Goal: Contribute content

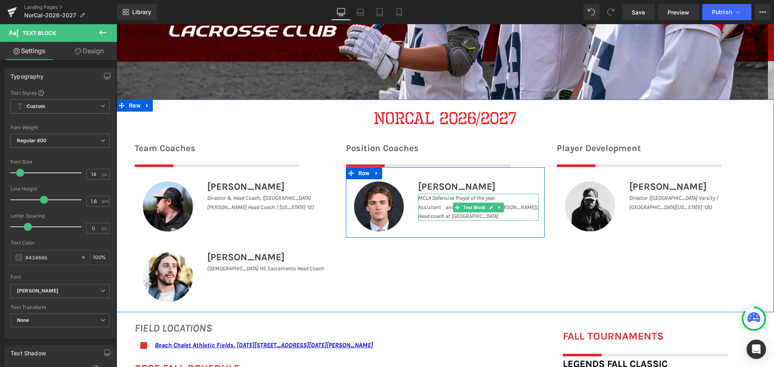
click at [524, 206] on icon "Assistant and goalie coach ([PERSON_NAME]), Head coach at [GEOGRAPHIC_DATA]" at bounding box center [478, 212] width 121 height 16
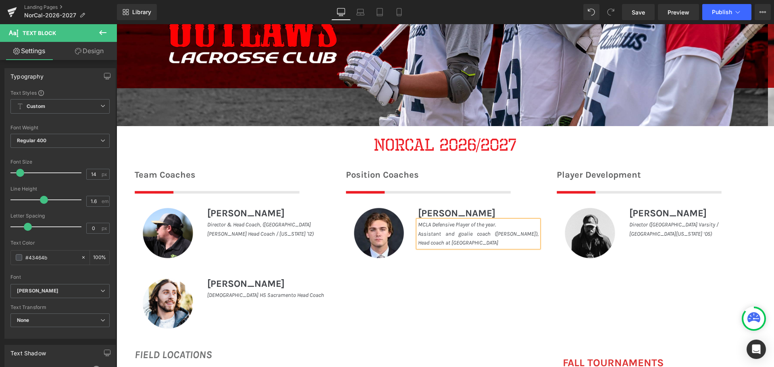
scroll to position [242, 0]
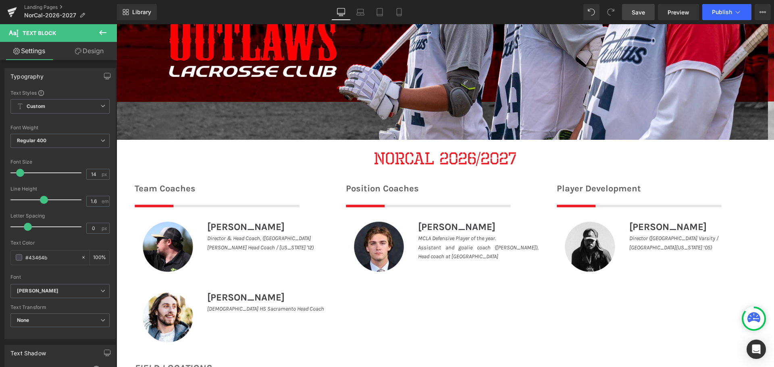
click at [638, 10] on span "Save" at bounding box center [638, 12] width 13 height 8
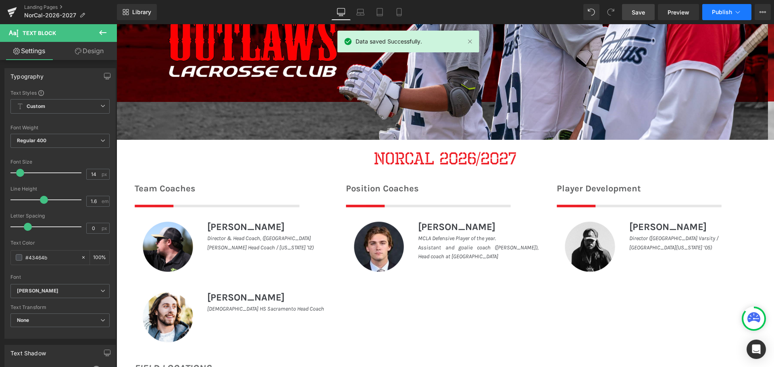
click at [717, 16] on button "Publish" at bounding box center [726, 12] width 49 height 16
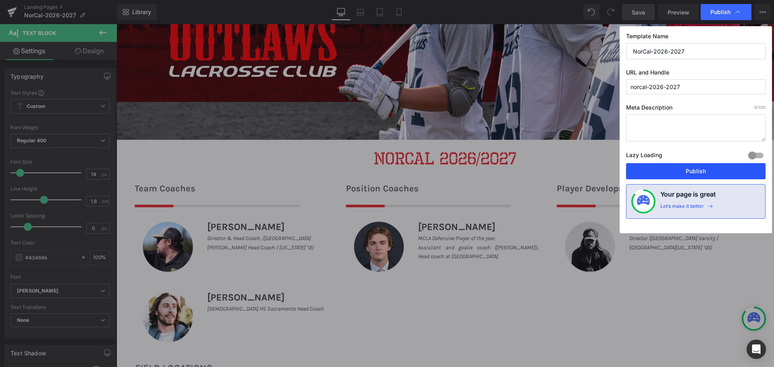
click at [713, 169] on button "Publish" at bounding box center [696, 171] width 140 height 16
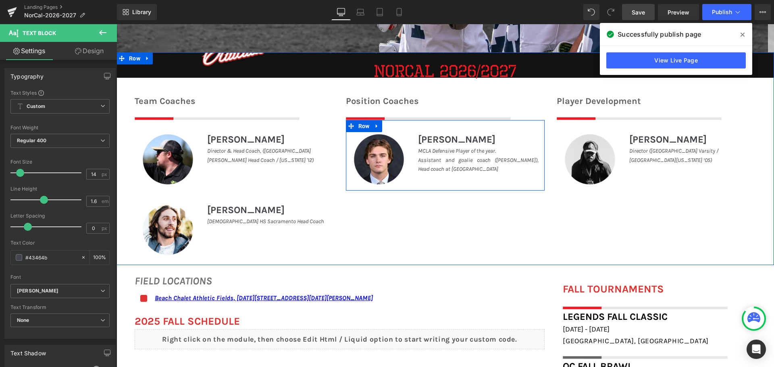
scroll to position [363, 0]
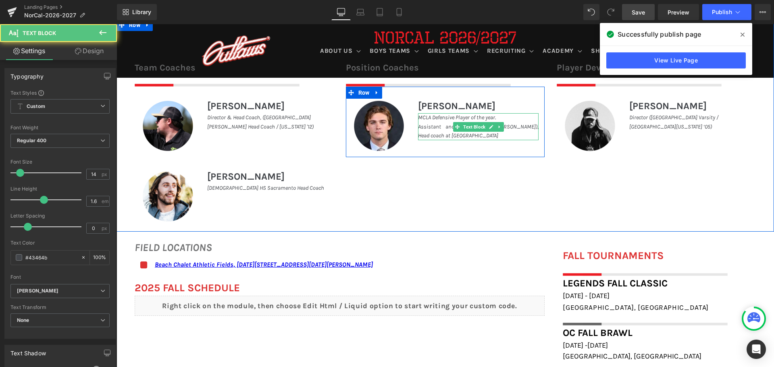
click at [524, 125] on icon "Assistant and goalie coach ([PERSON_NAME]), Head coach at [GEOGRAPHIC_DATA]" at bounding box center [478, 131] width 121 height 16
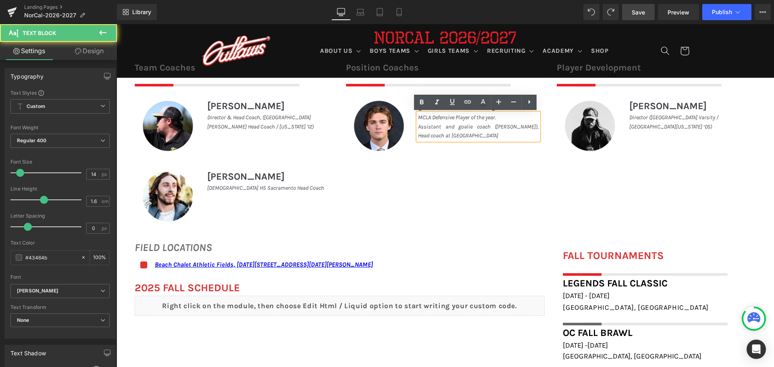
click at [524, 125] on icon "Assistant and goalie coach ([PERSON_NAME]), Head coach at [GEOGRAPHIC_DATA]" at bounding box center [478, 131] width 121 height 16
drag, startPoint x: 523, startPoint y: 125, endPoint x: 535, endPoint y: 126, distance: 12.2
click at [535, 126] on icon "Assistant and goalie coach ([PERSON_NAME]), Head coach at [GEOGRAPHIC_DATA]" at bounding box center [478, 131] width 121 height 16
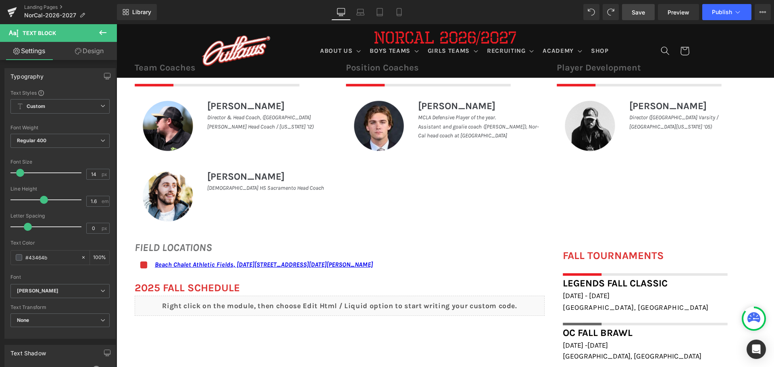
click at [634, 8] on span "Save" at bounding box center [638, 12] width 13 height 8
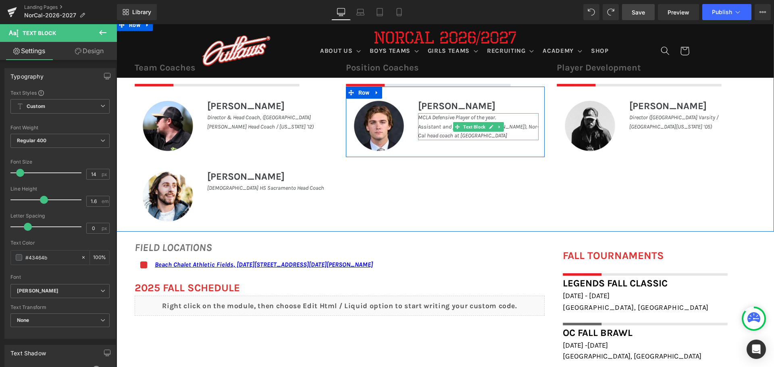
drag, startPoint x: 499, startPoint y: 136, endPoint x: 518, endPoint y: 126, distance: 21.5
click at [518, 126] on p "Assistant and goalie coach ([PERSON_NAME]), Nor-Cal head coach at [GEOGRAPHIC_D…" at bounding box center [478, 132] width 121 height 18
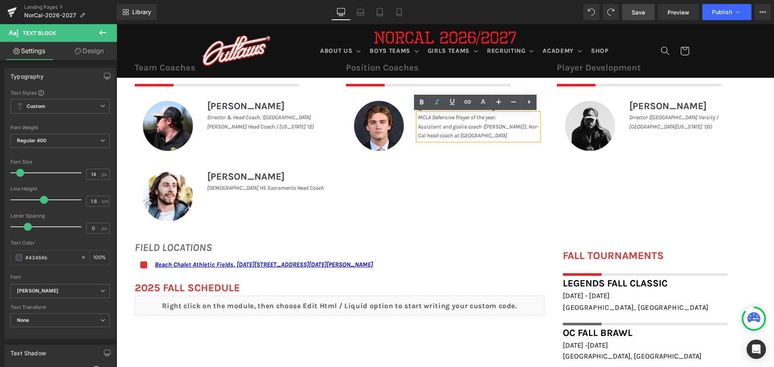
copy icon "Nor-Cal head coach at [GEOGRAPHIC_DATA]"
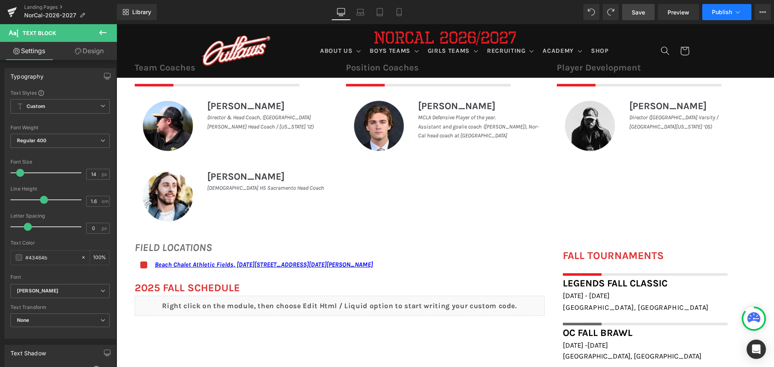
click at [731, 12] on span "Publish" at bounding box center [722, 12] width 20 height 6
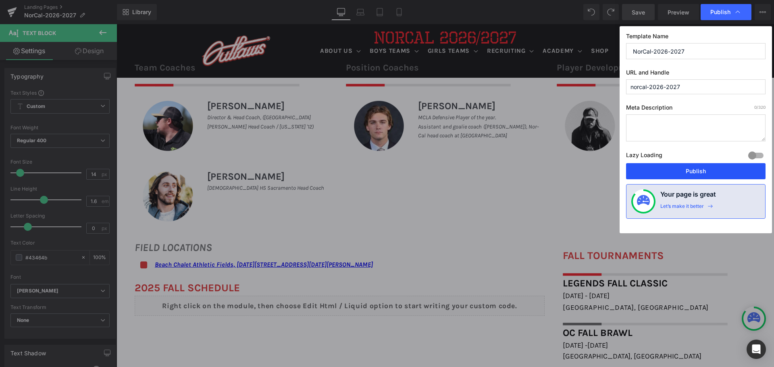
click at [674, 169] on button "Publish" at bounding box center [696, 171] width 140 height 16
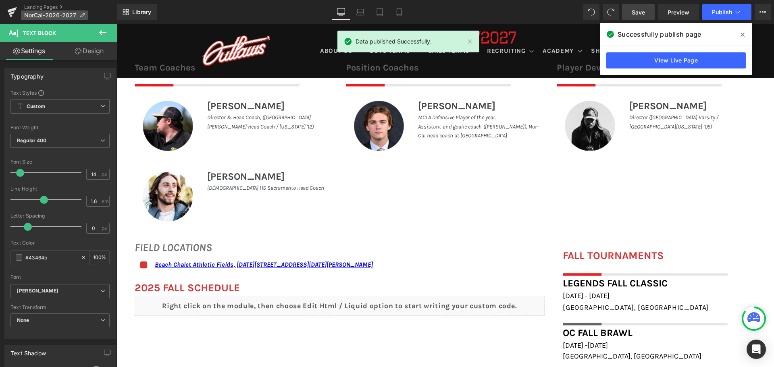
click at [53, 17] on span "NorCal-2026-2027" at bounding box center [50, 15] width 52 height 6
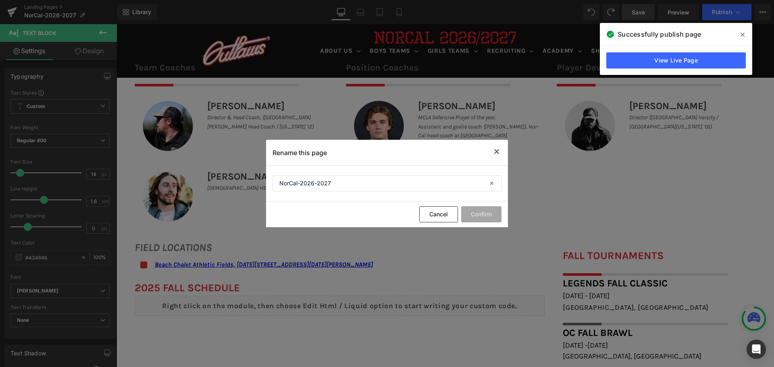
click at [495, 155] on icon at bounding box center [497, 152] width 10 height 10
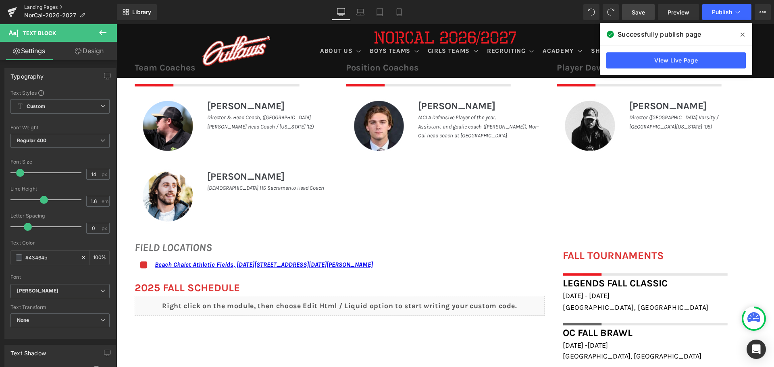
click at [46, 6] on link "Landing Pages" at bounding box center [70, 7] width 93 height 6
